Goal: Transaction & Acquisition: Purchase product/service

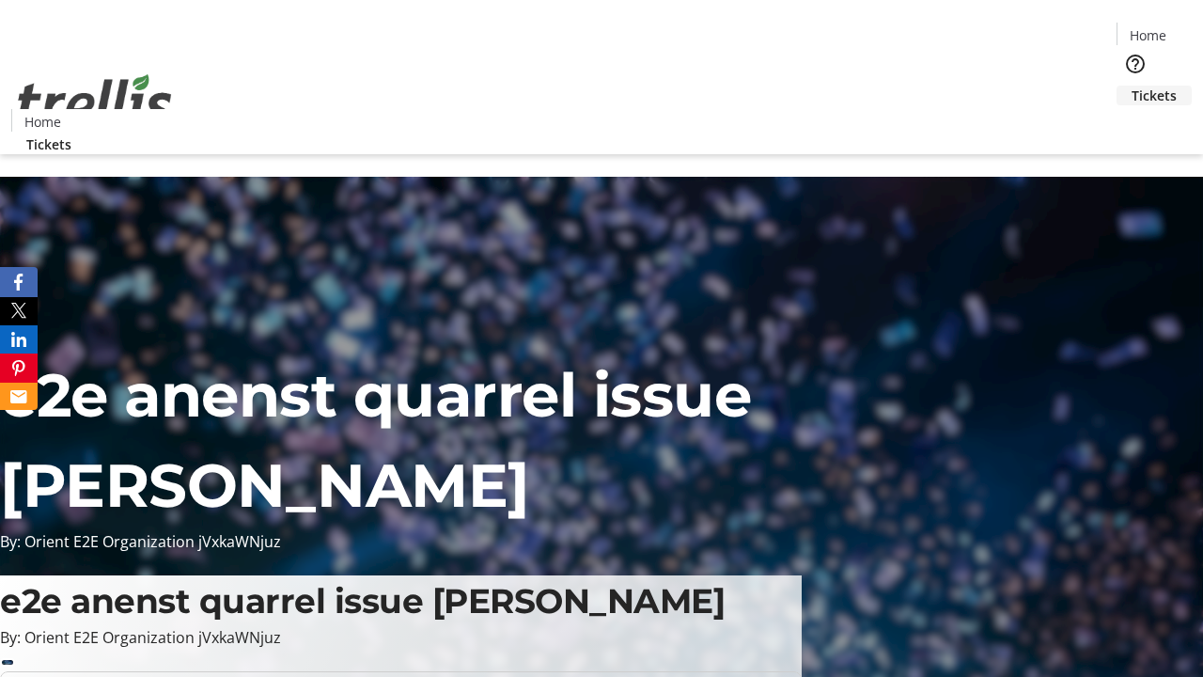
click at [1131, 86] on span "Tickets" at bounding box center [1153, 96] width 45 height 20
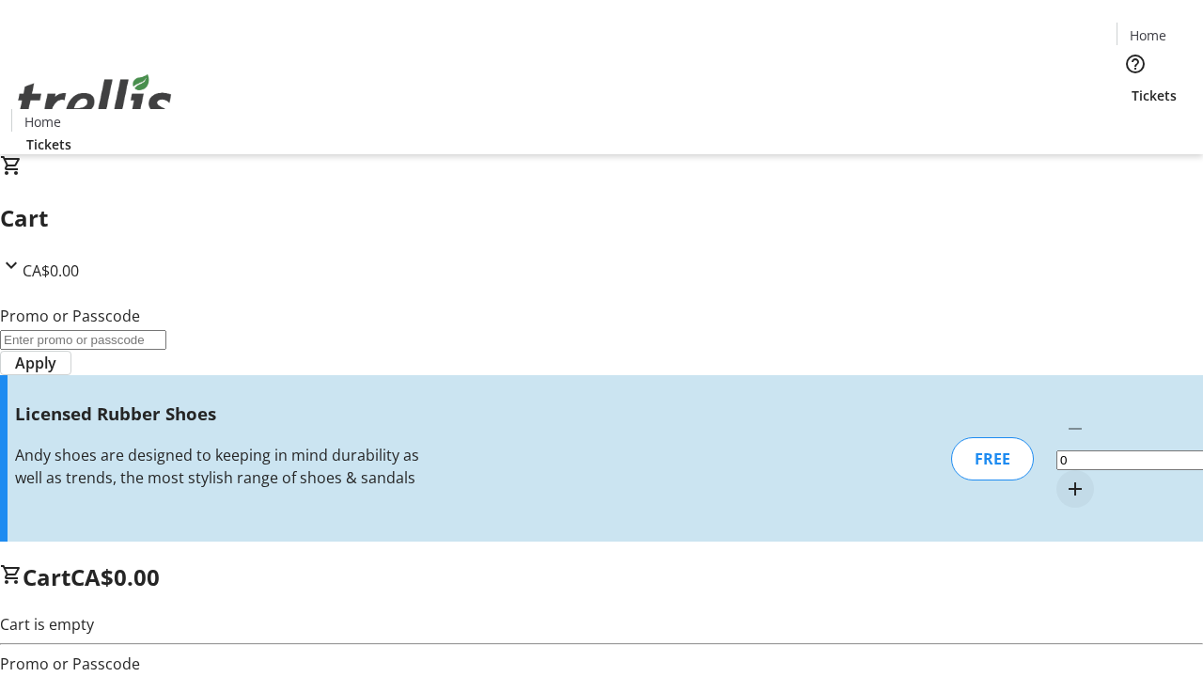
click at [1064, 477] on mat-icon "Increment by one" at bounding box center [1075, 488] width 23 height 23
type input "1"
